Goal: Task Accomplishment & Management: Complete application form

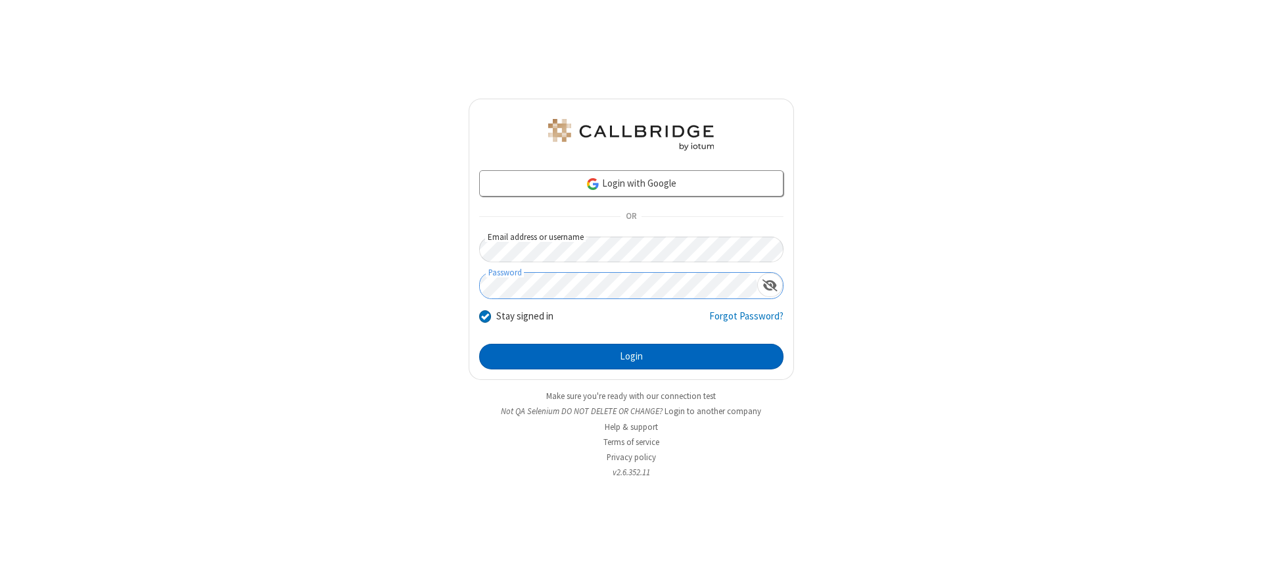
click at [631, 356] on button "Login" at bounding box center [631, 357] width 304 height 26
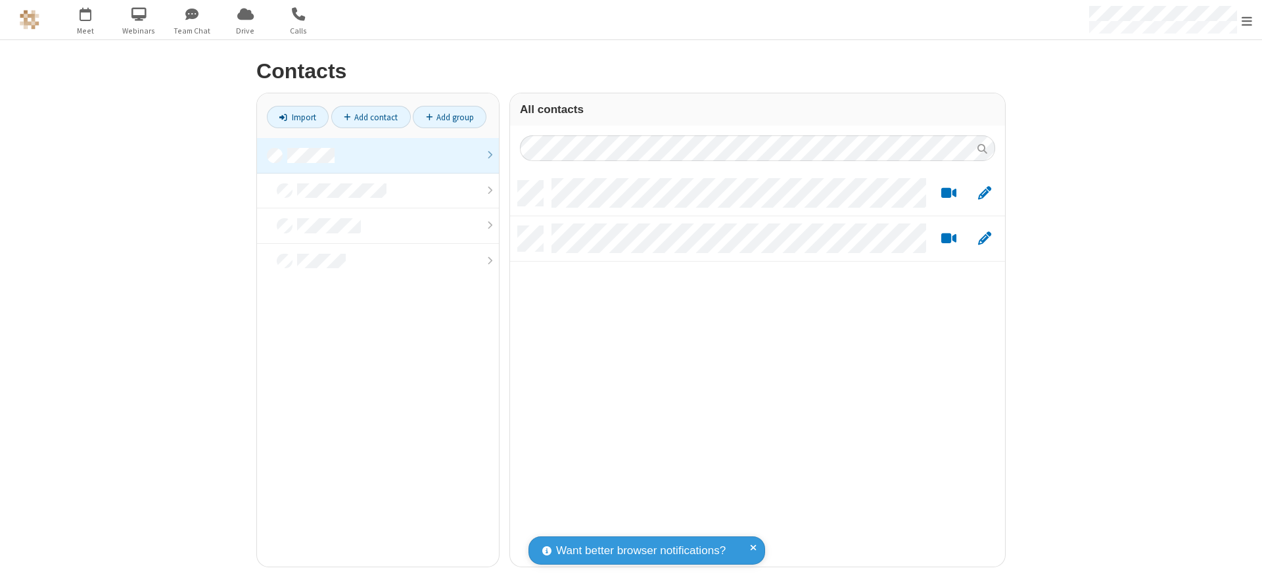
scroll to position [386, 485]
click at [378, 155] on link at bounding box center [378, 156] width 242 height 36
click at [371, 117] on link "Add contact" at bounding box center [371, 117] width 80 height 22
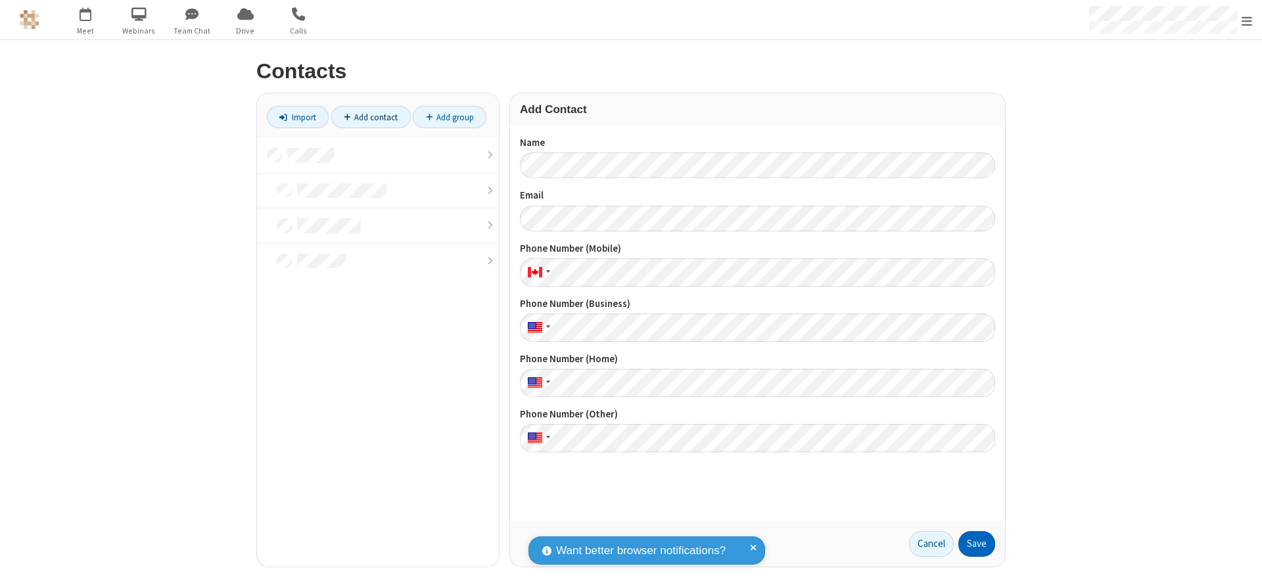
click at [977, 544] on button "Save" at bounding box center [977, 544] width 37 height 26
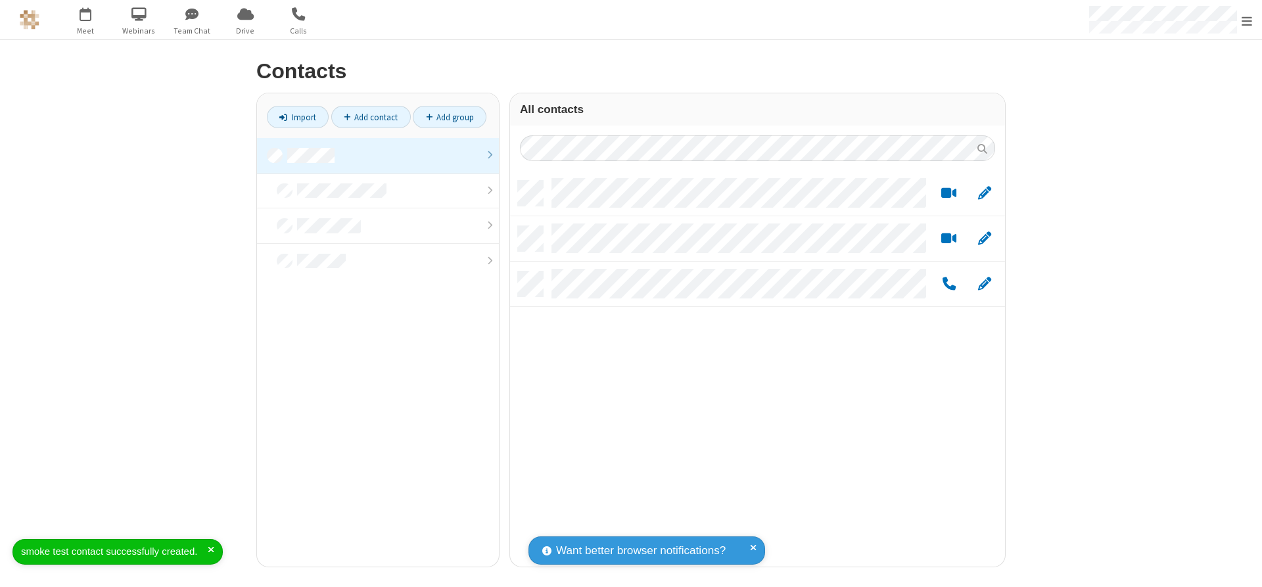
scroll to position [386, 485]
click at [371, 117] on link "Add contact" at bounding box center [371, 117] width 80 height 22
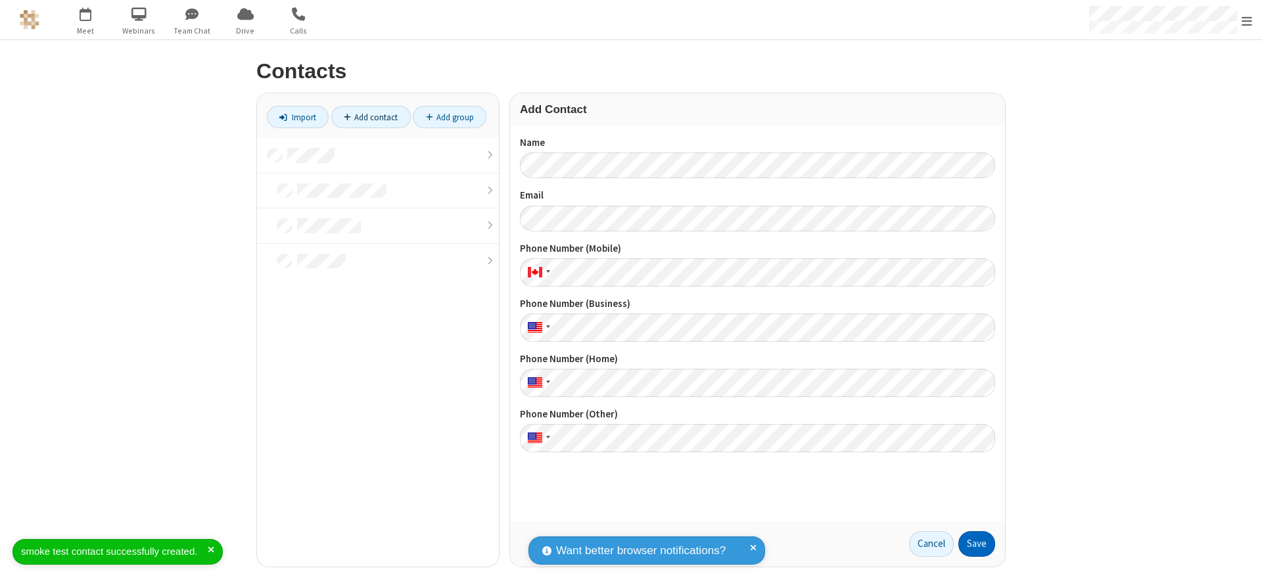
click at [977, 544] on button "Save" at bounding box center [977, 544] width 37 height 26
